Goal: Book appointment/travel/reservation

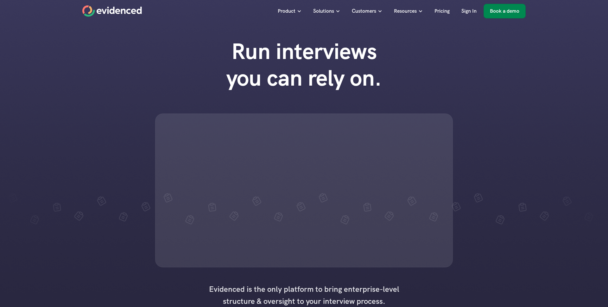
click at [502, 11] on p "Book a demo" at bounding box center [504, 11] width 29 height 8
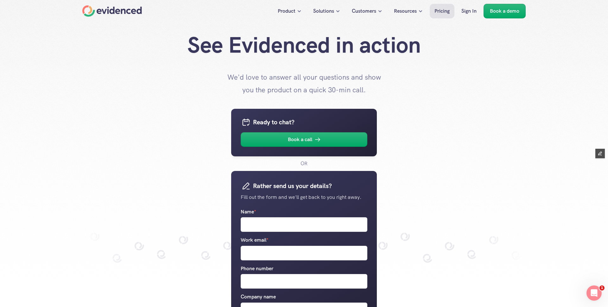
click at [443, 13] on p "Pricing" at bounding box center [441, 11] width 15 height 8
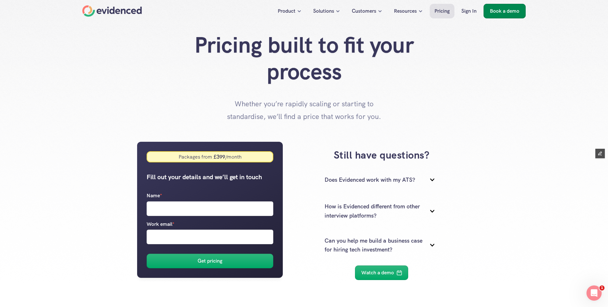
click at [516, 13] on p "Book a demo" at bounding box center [504, 11] width 29 height 8
